Goal: Task Accomplishment & Management: Manage account settings

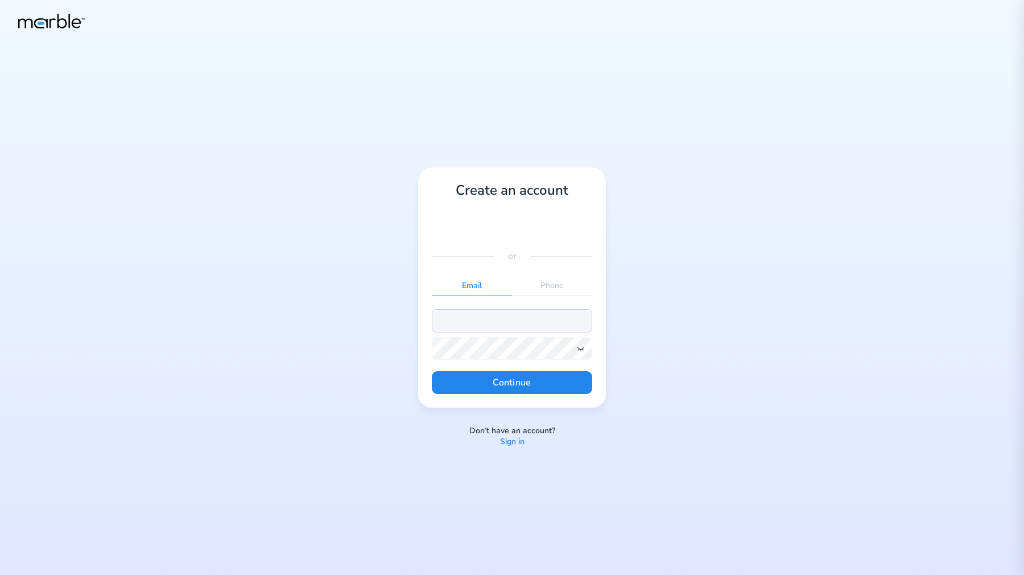
click at [527, 311] on input "email" at bounding box center [512, 320] width 160 height 23
type input "[EMAIL_ADDRESS][PERSON_NAME][DOMAIN_NAME]"
click at [579, 347] on icon at bounding box center [580, 348] width 9 height 9
click at [642, 317] on div "Create an account or Email Phone [EMAIL_ADDRESS][PERSON_NAME][DOMAIN_NAME] Cont…" at bounding box center [512, 287] width 1024 height 575
click at [525, 380] on button "Continue" at bounding box center [512, 382] width 160 height 23
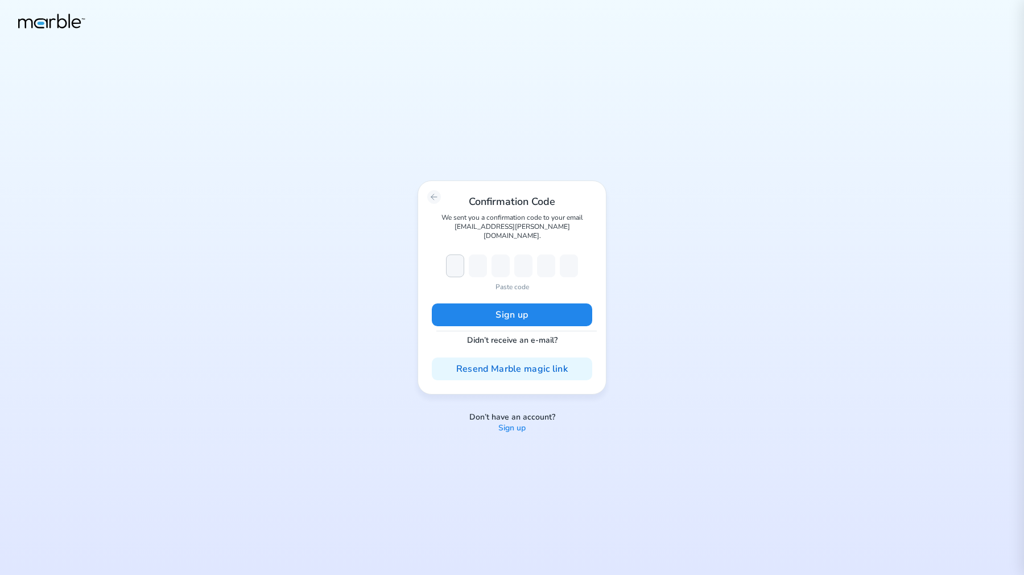
click at [458, 249] on div "Confirmation Code We sent you a confirmation code to your email [EMAIL_ADDRESS]…" at bounding box center [512, 287] width 189 height 214
paste input "932276"
type input "9"
type input "3"
type input "2"
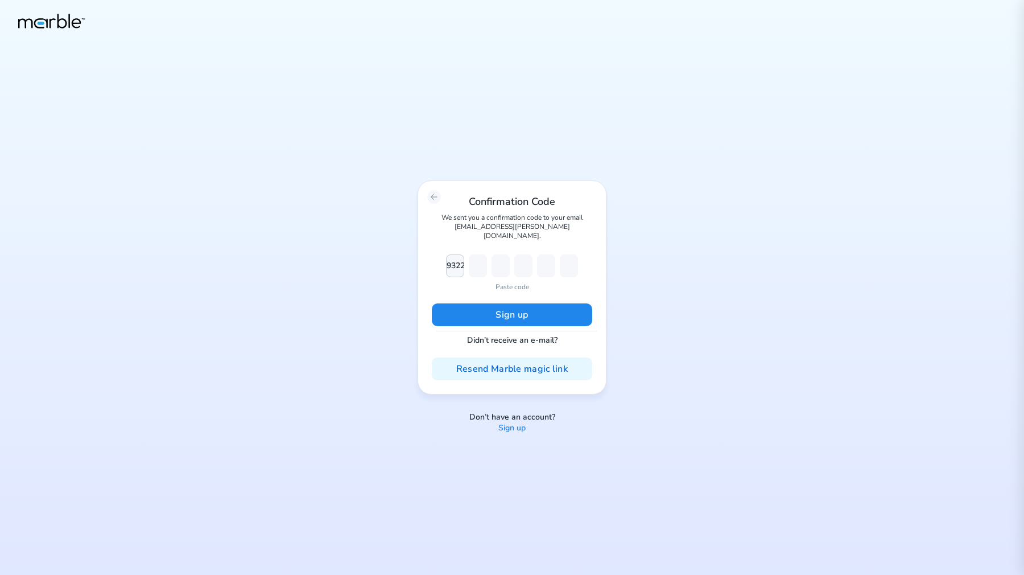
type input "2"
type input "7"
type input "6"
type input "9"
click at [531, 312] on button "Sign up" at bounding box center [512, 314] width 160 height 23
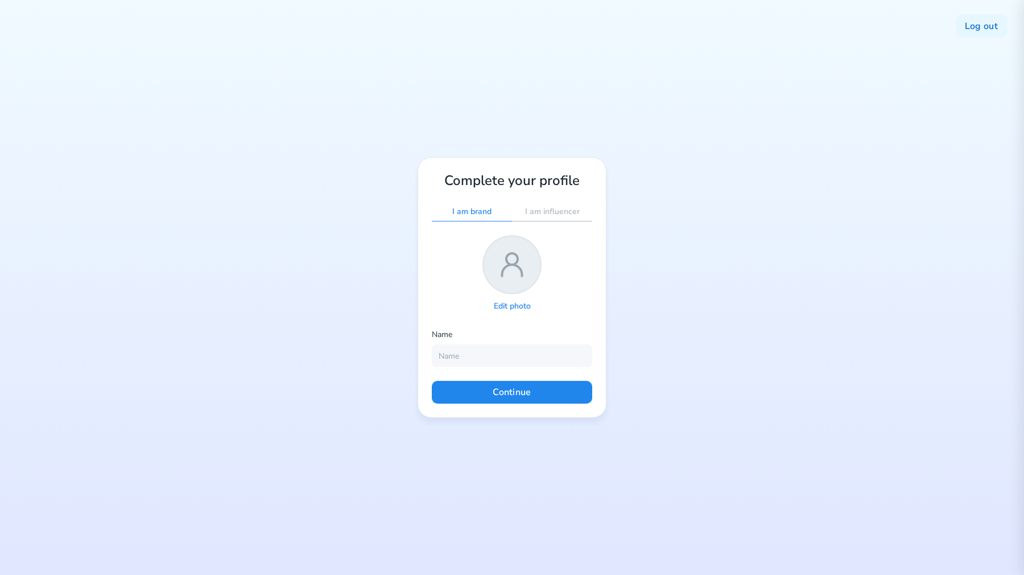
click at [509, 312] on div "Edit photo" at bounding box center [512, 306] width 55 height 15
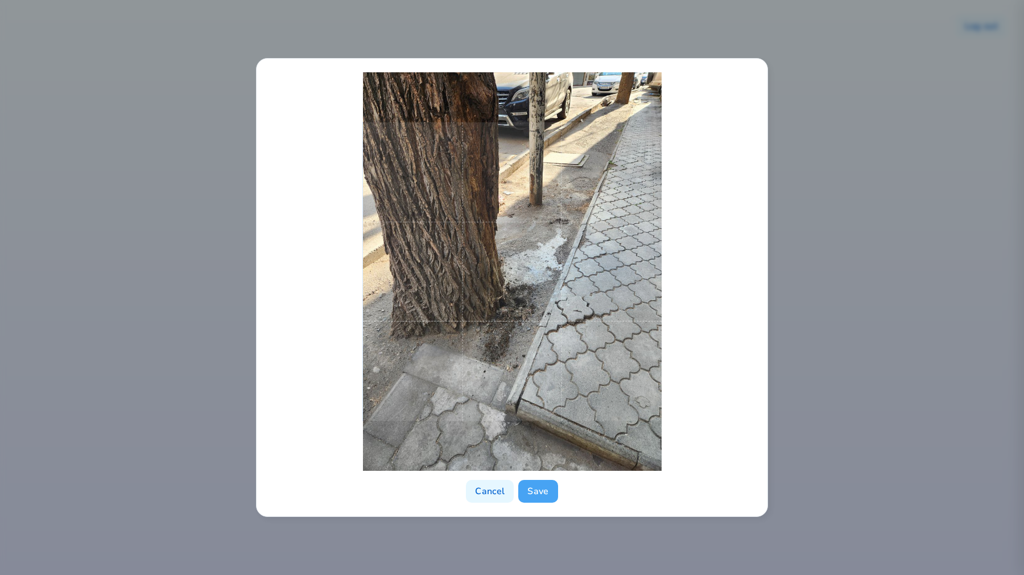
click at [544, 494] on button "Save" at bounding box center [537, 491] width 39 height 23
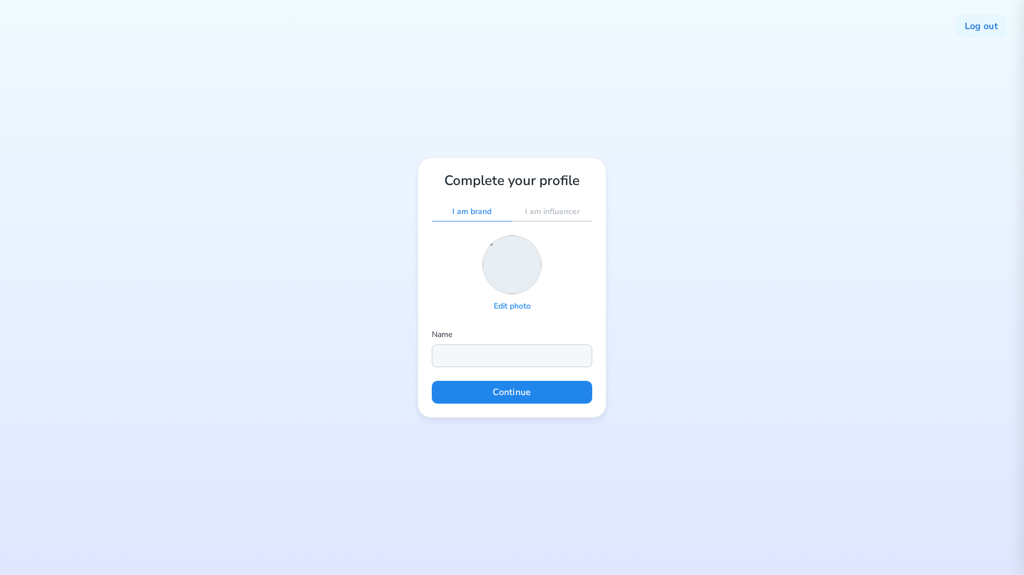
click at [532, 359] on input "text" at bounding box center [512, 355] width 160 height 23
type input "Stas"
click at [491, 391] on button "Continue" at bounding box center [512, 392] width 160 height 23
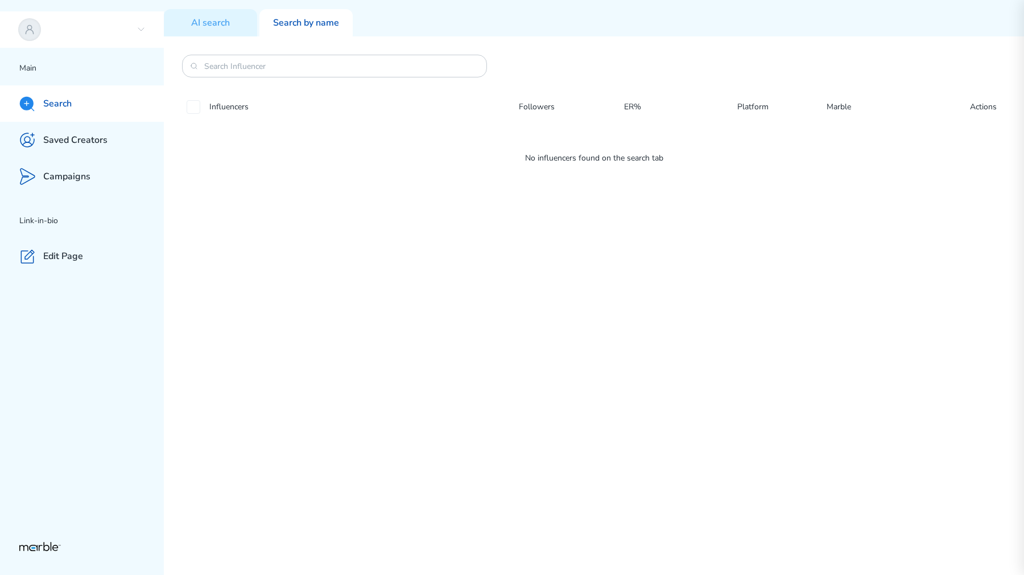
click at [145, 30] on icon at bounding box center [141, 29] width 9 height 9
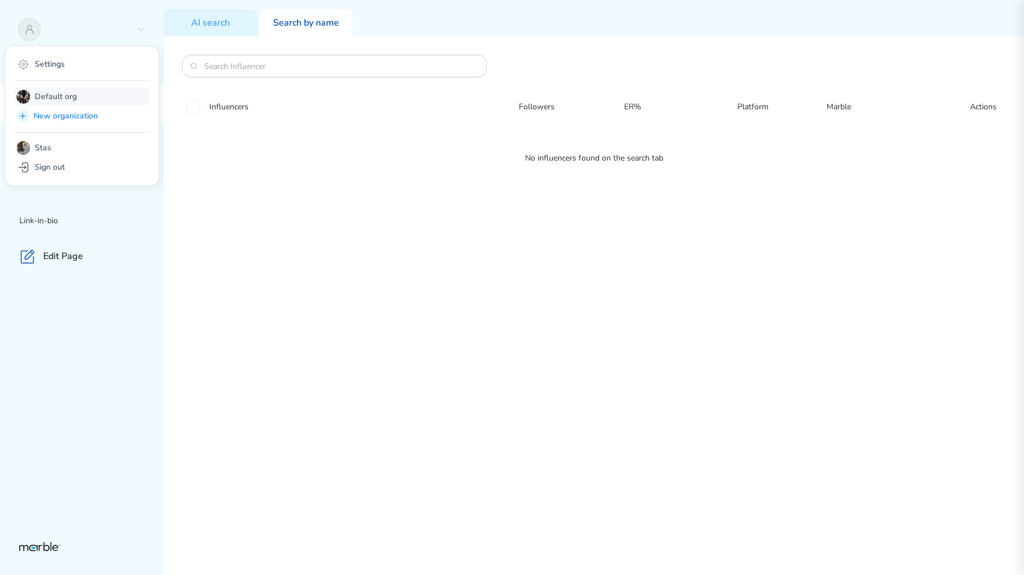
click at [73, 96] on p "Default org" at bounding box center [84, 97] width 99 height 14
click at [98, 61] on div "Settings" at bounding box center [81, 64] width 135 height 18
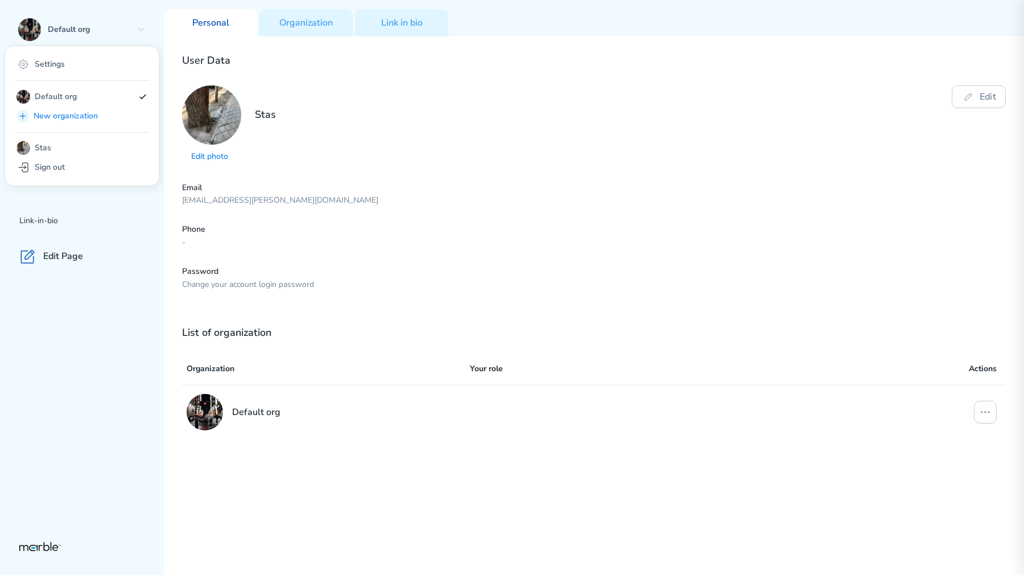
click at [295, 386] on div "Default org" at bounding box center [594, 412] width 824 height 55
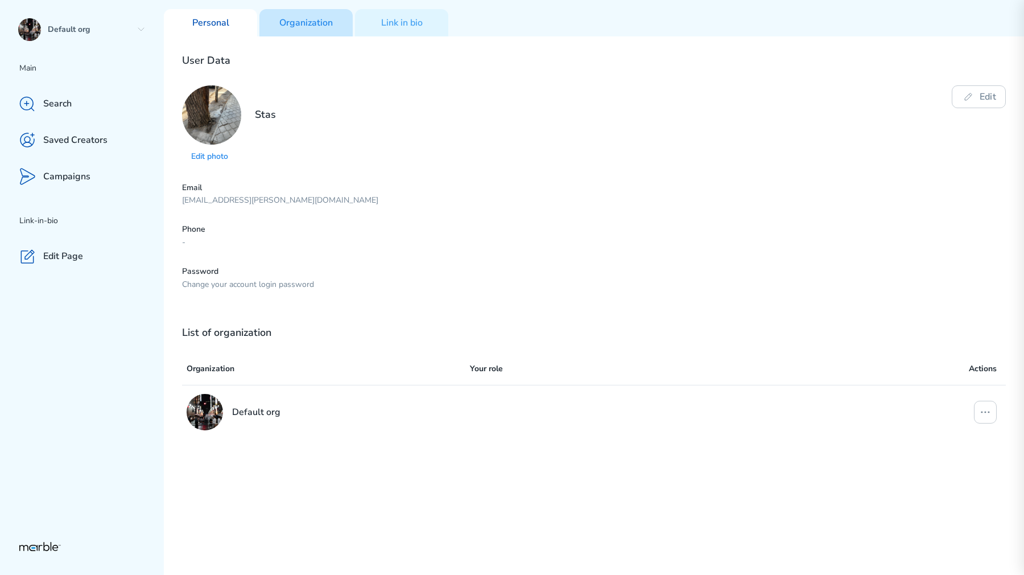
click at [317, 32] on div "Organization" at bounding box center [306, 22] width 93 height 27
